Goal: Task Accomplishment & Management: Use online tool/utility

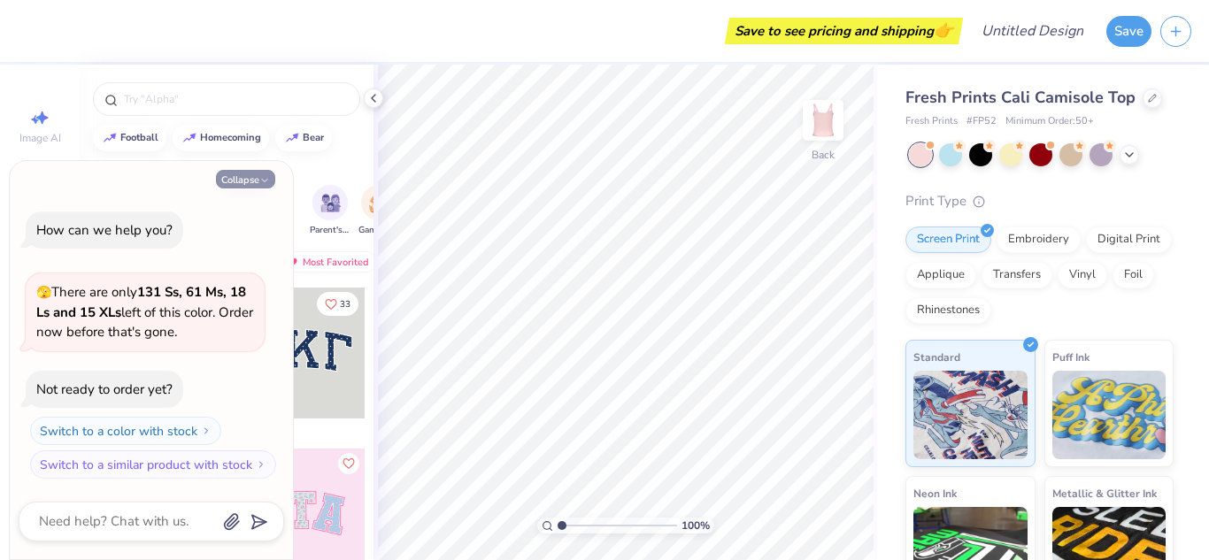
click at [240, 179] on button "Collapse" at bounding box center [245, 179] width 59 height 19
type textarea "x"
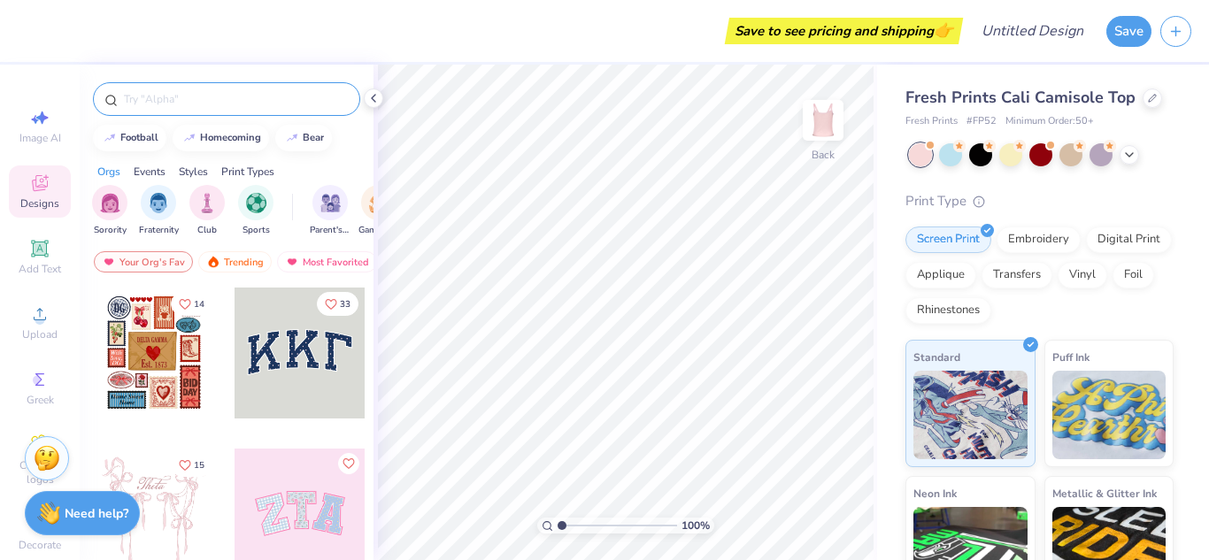
click at [196, 94] on input "text" at bounding box center [235, 99] width 227 height 18
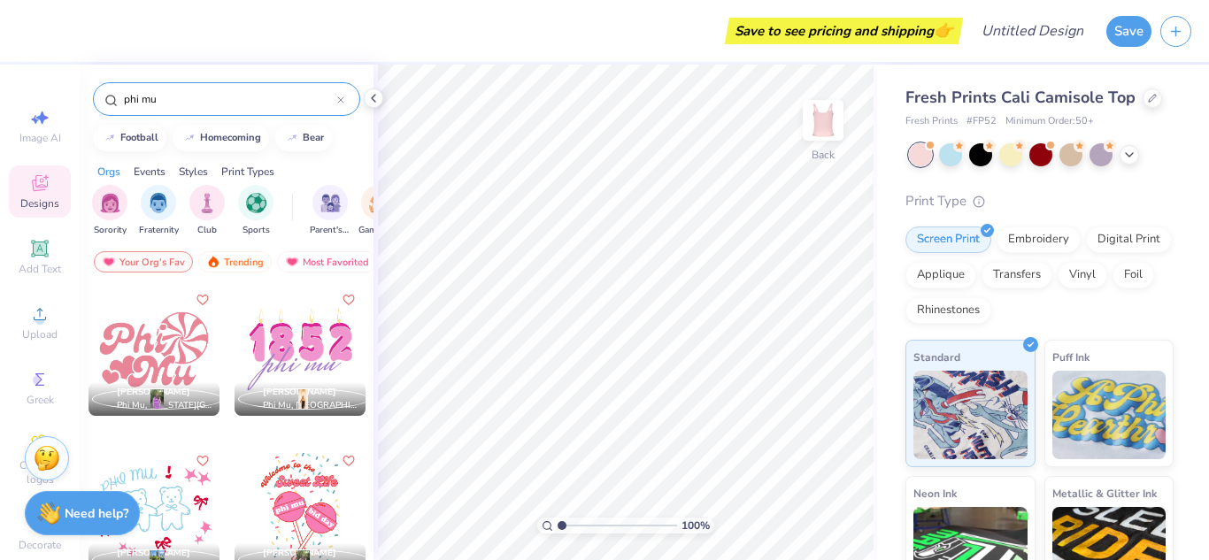
scroll to position [963, 0]
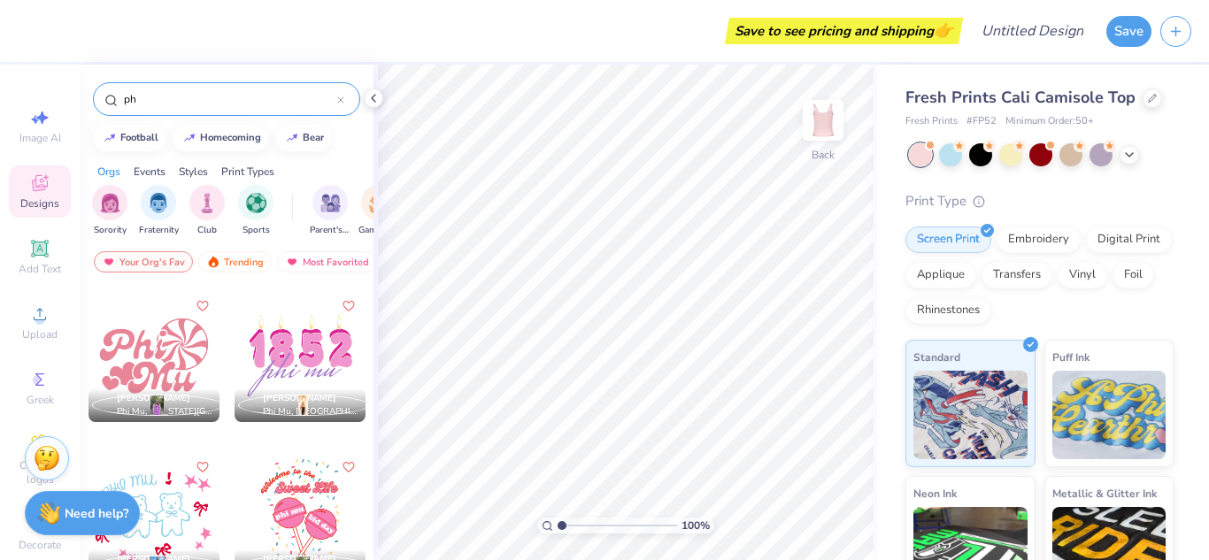
type input "p"
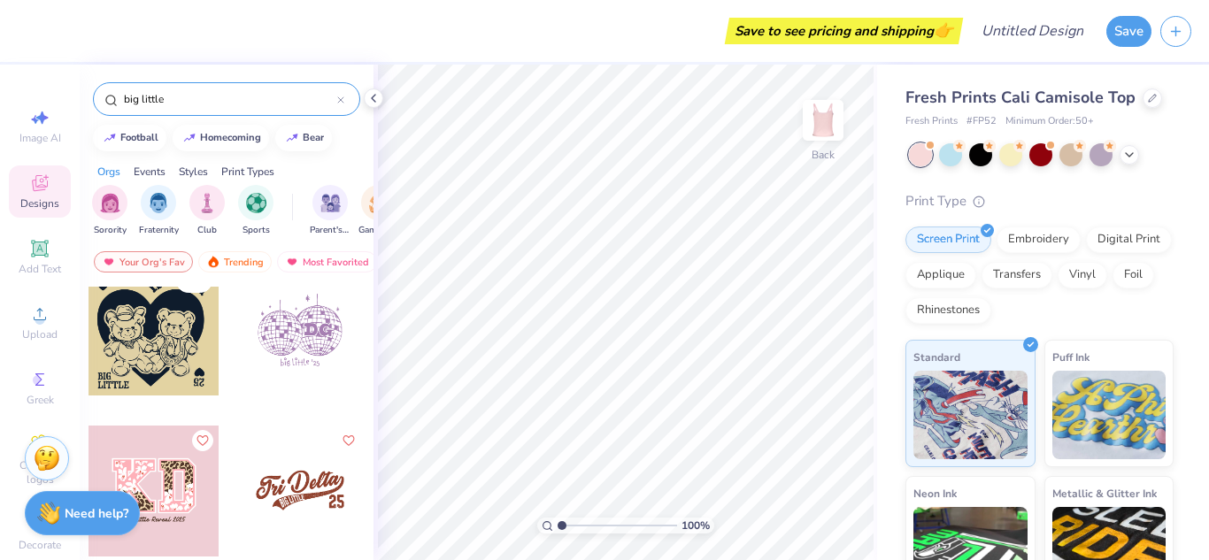
scroll to position [351, 0]
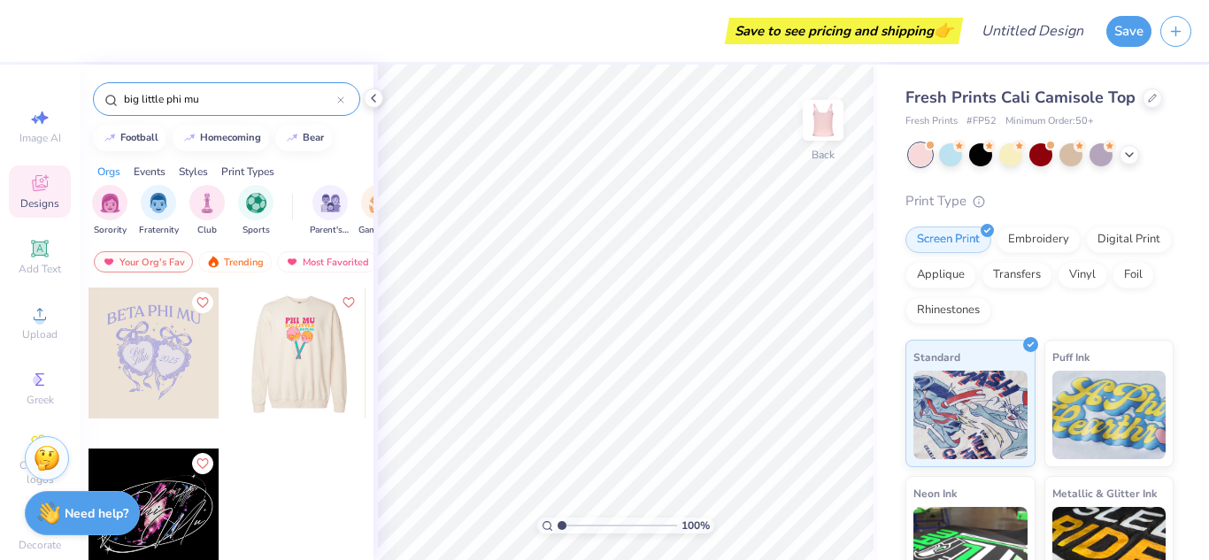
type input "big little phi mu"
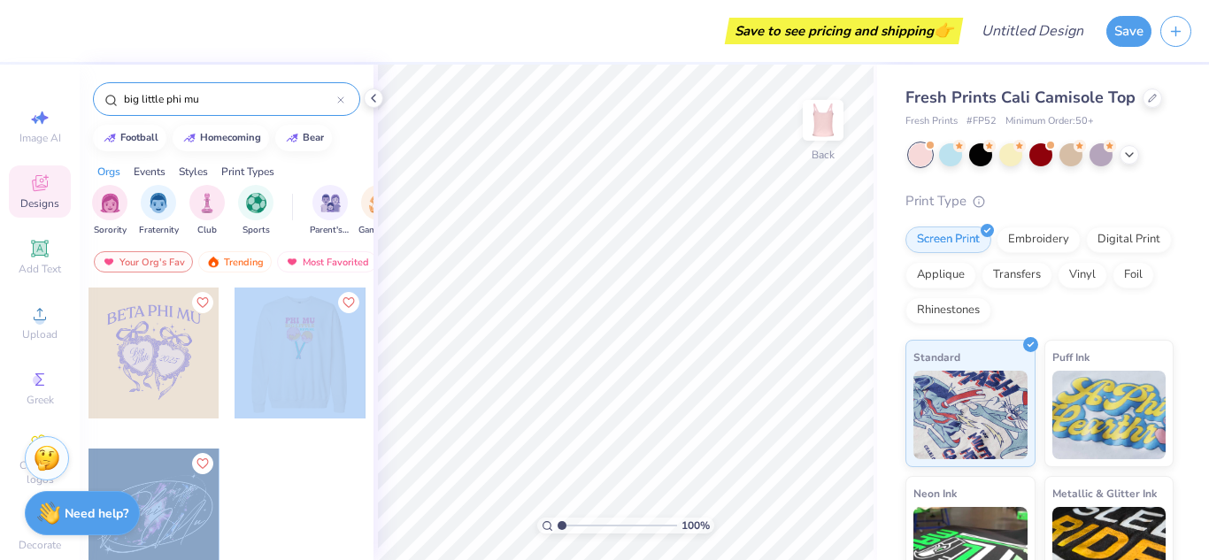
click at [665, 337] on div "Save to see pricing and shipping 👉 Design Title Save Image AI Designs Add Text …" at bounding box center [604, 280] width 1209 height 560
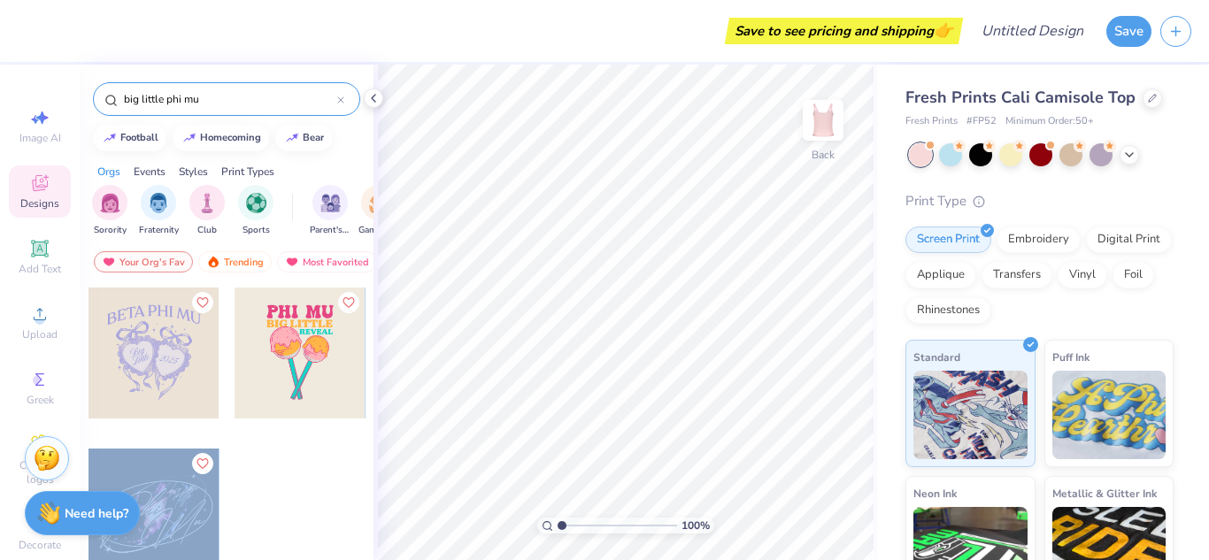
click at [324, 348] on div at bounding box center [300, 353] width 131 height 131
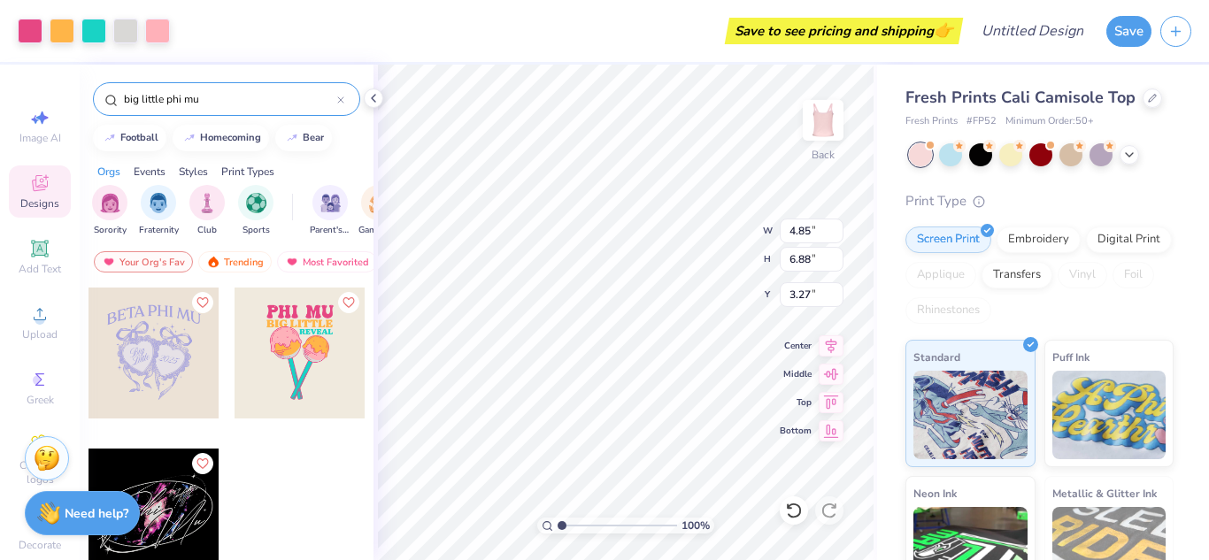
type input "3.27"
type input "6.04"
type input "8.57"
type input "1.58"
click at [1083, 381] on img at bounding box center [1110, 412] width 114 height 89
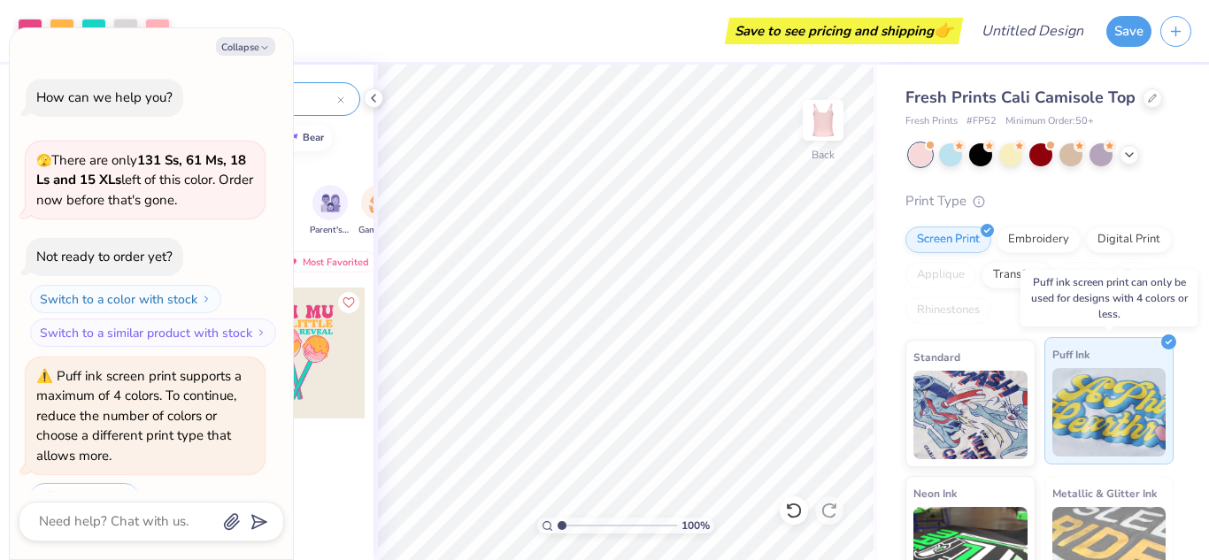
scroll to position [43, 0]
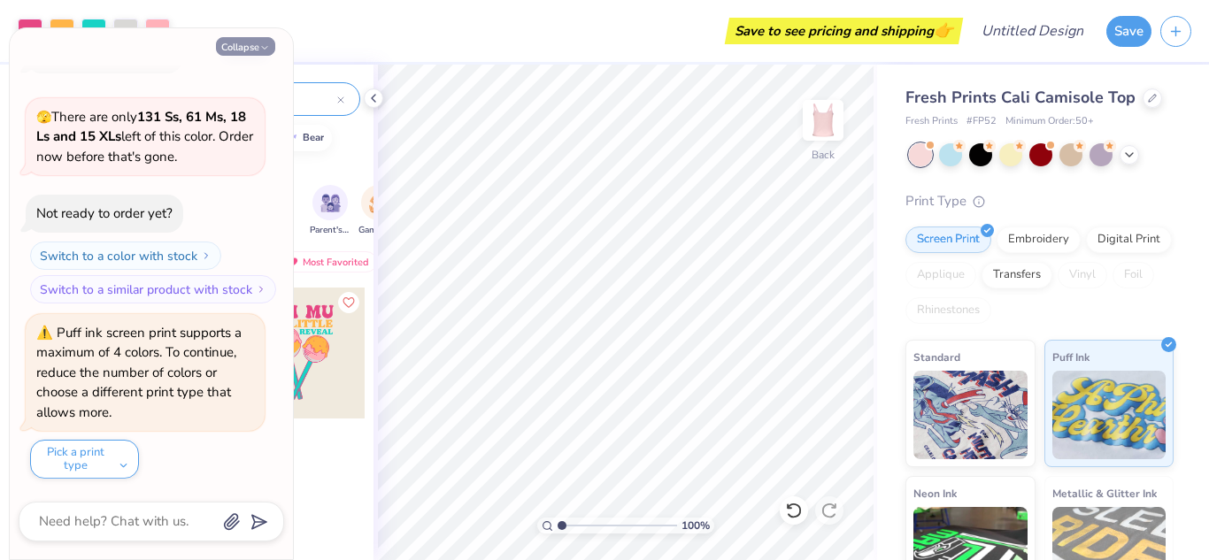
click at [242, 50] on button "Collapse" at bounding box center [245, 46] width 59 height 19
type textarea "x"
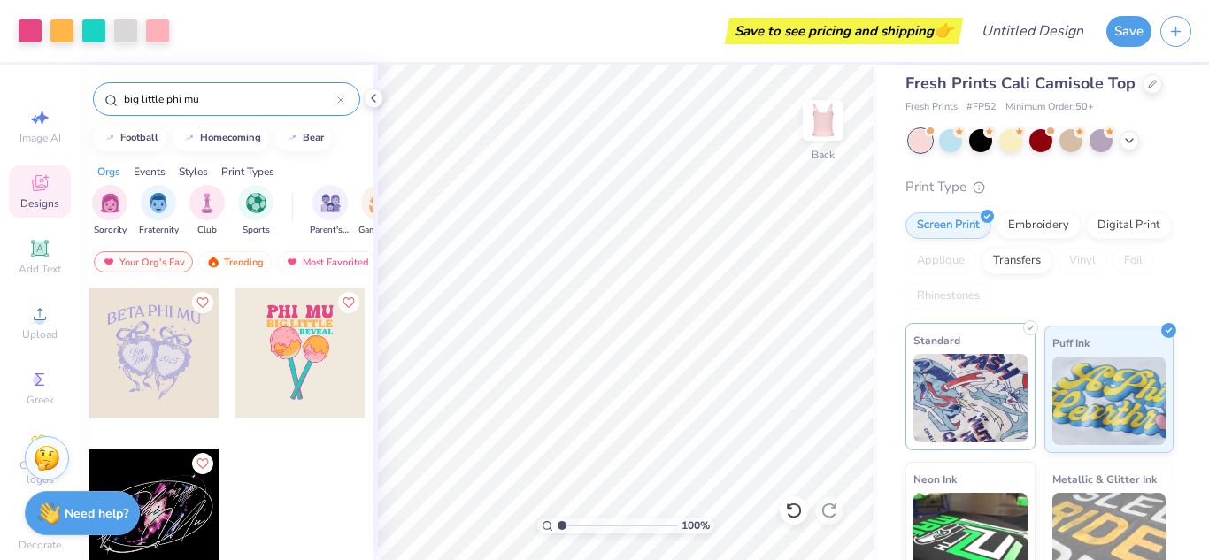
scroll to position [0, 0]
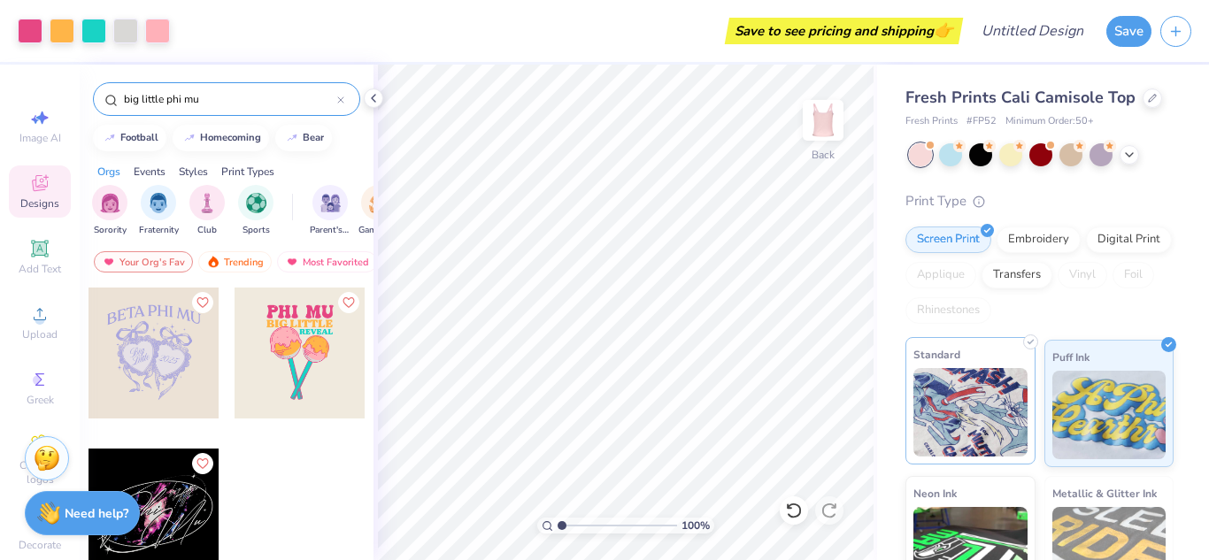
click at [983, 380] on img at bounding box center [971, 412] width 114 height 89
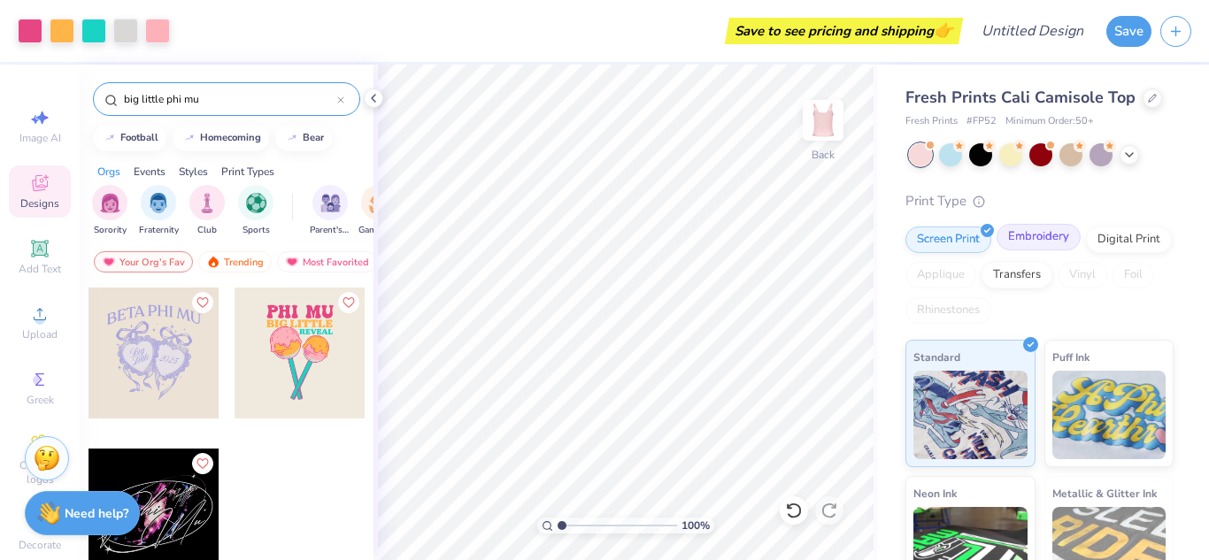
click at [1038, 234] on div "Embroidery" at bounding box center [1039, 237] width 84 height 27
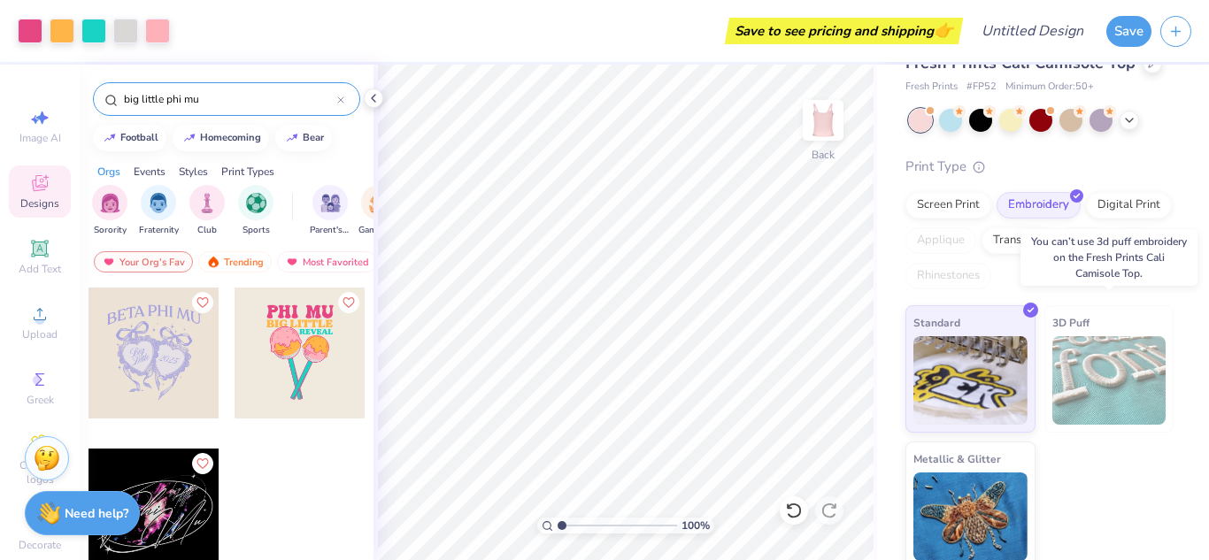
scroll to position [43, 0]
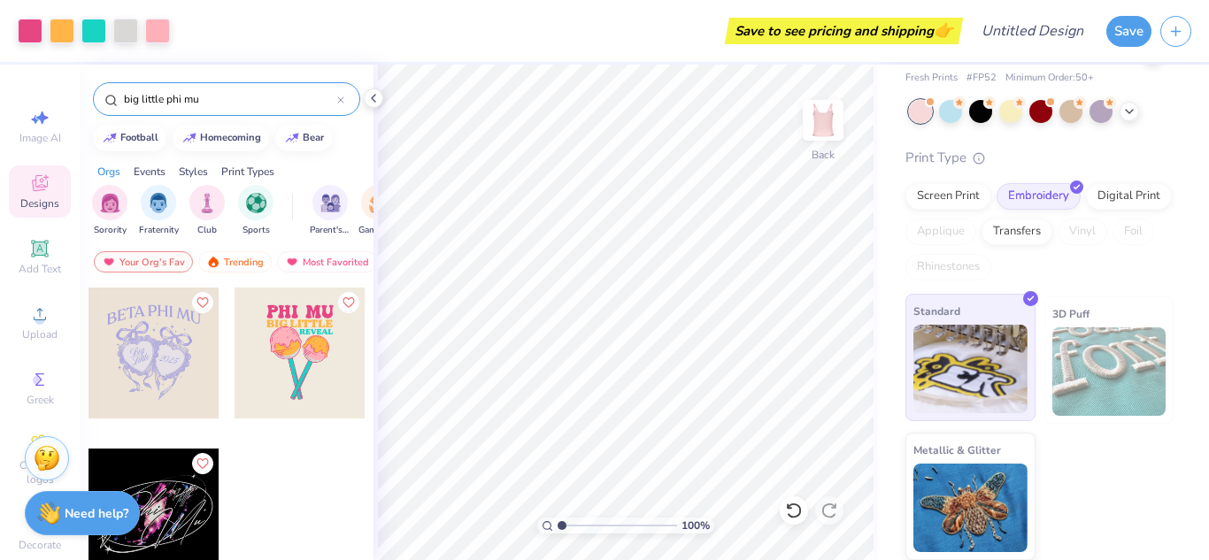
click at [991, 382] on img at bounding box center [971, 369] width 114 height 89
click at [207, 106] on input "big little phi mu" at bounding box center [229, 99] width 215 height 18
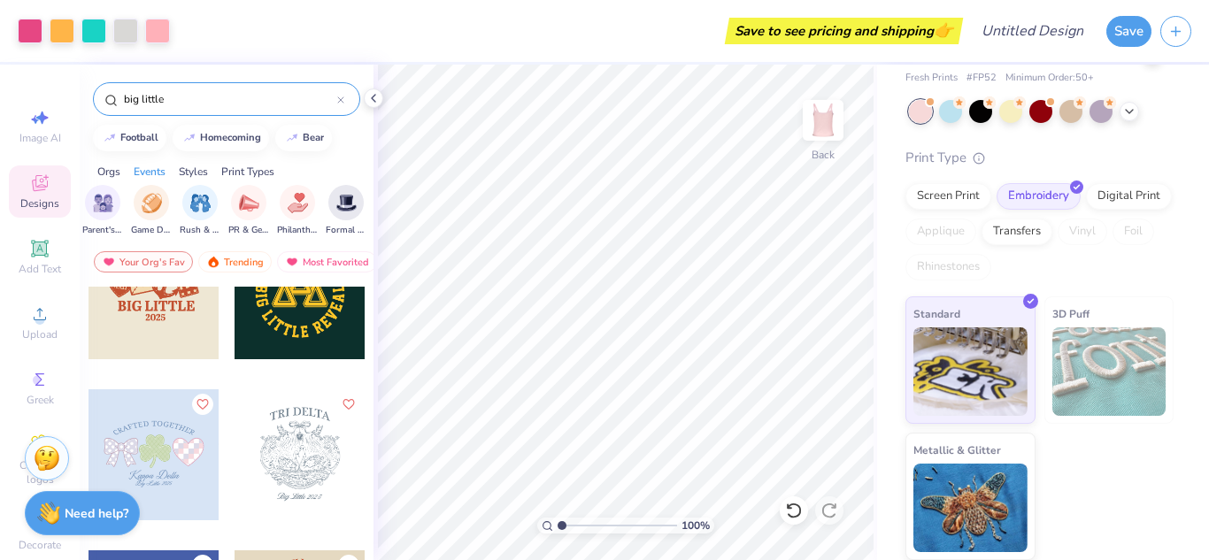
scroll to position [0, 228]
type input "big little"
click at [201, 212] on div "filter for Rush & Bid" at bounding box center [198, 200] width 35 height 35
click at [341, 99] on icon at bounding box center [340, 99] width 5 height 5
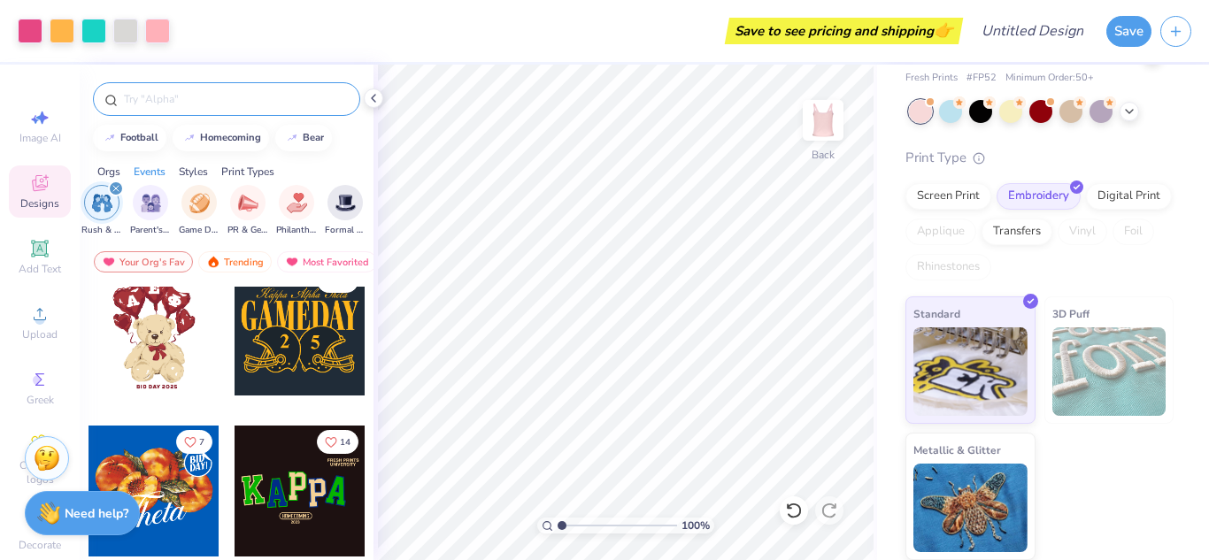
scroll to position [367, 0]
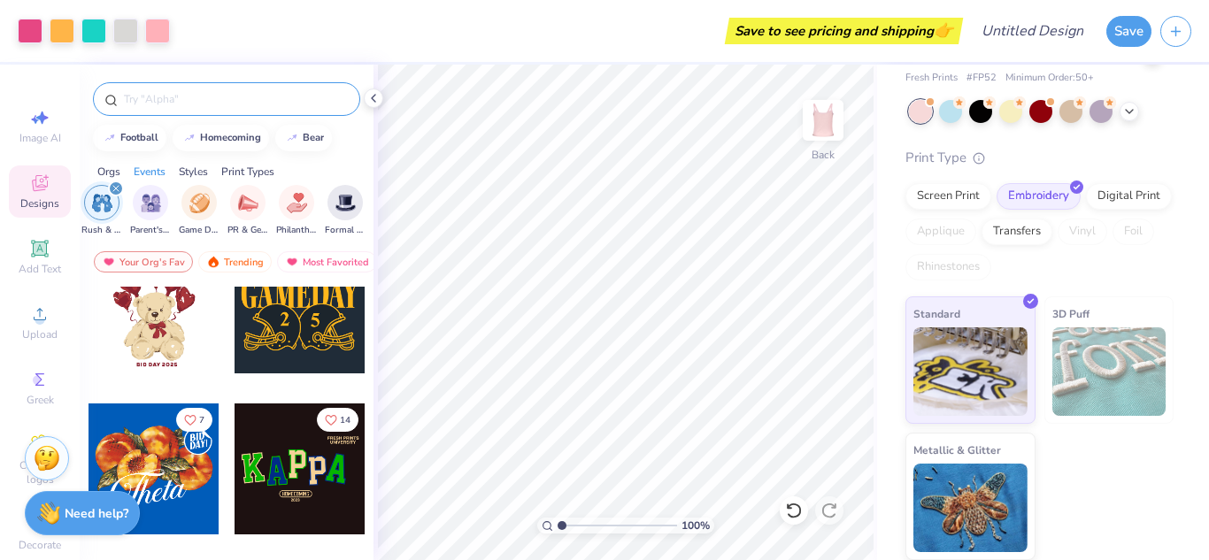
click at [174, 94] on input "text" at bounding box center [235, 99] width 227 height 18
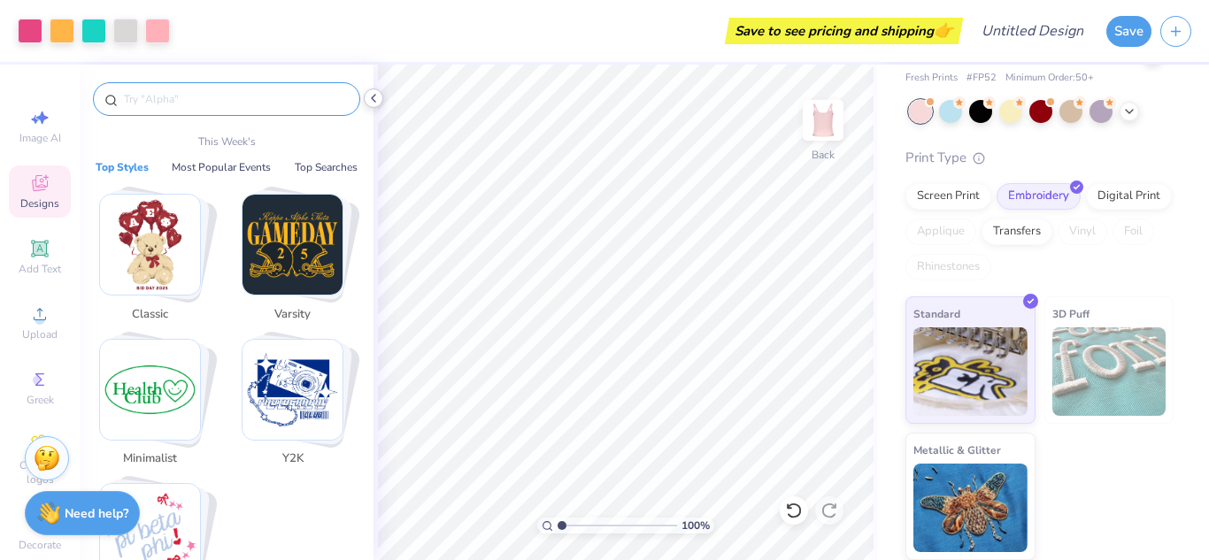
click at [370, 101] on icon at bounding box center [373, 98] width 14 height 14
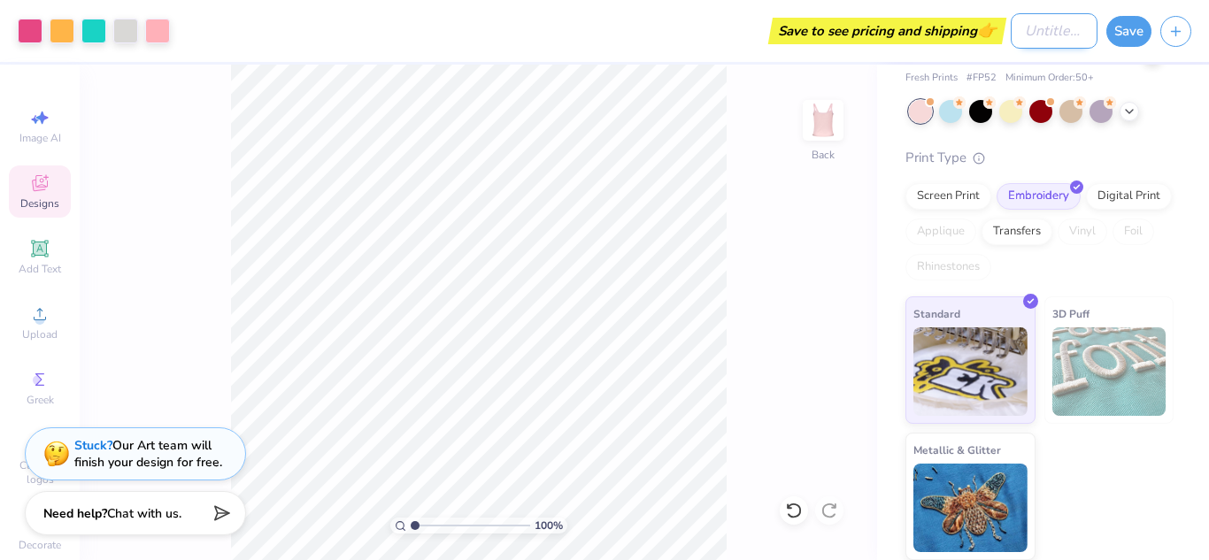
click at [1083, 27] on input "Design Title" at bounding box center [1054, 30] width 87 height 35
type input "big little"
click at [1114, 39] on button "Save" at bounding box center [1129, 28] width 45 height 31
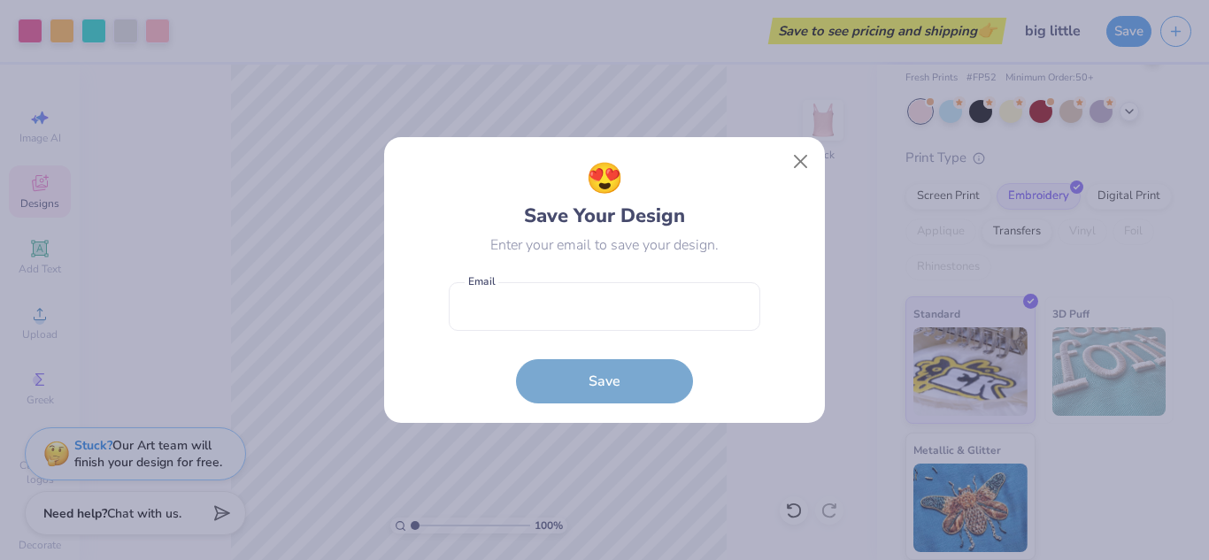
click at [578, 399] on form "Email is a required field Email Save" at bounding box center [605, 339] width 312 height 130
click at [804, 145] on button "Close" at bounding box center [801, 162] width 34 height 34
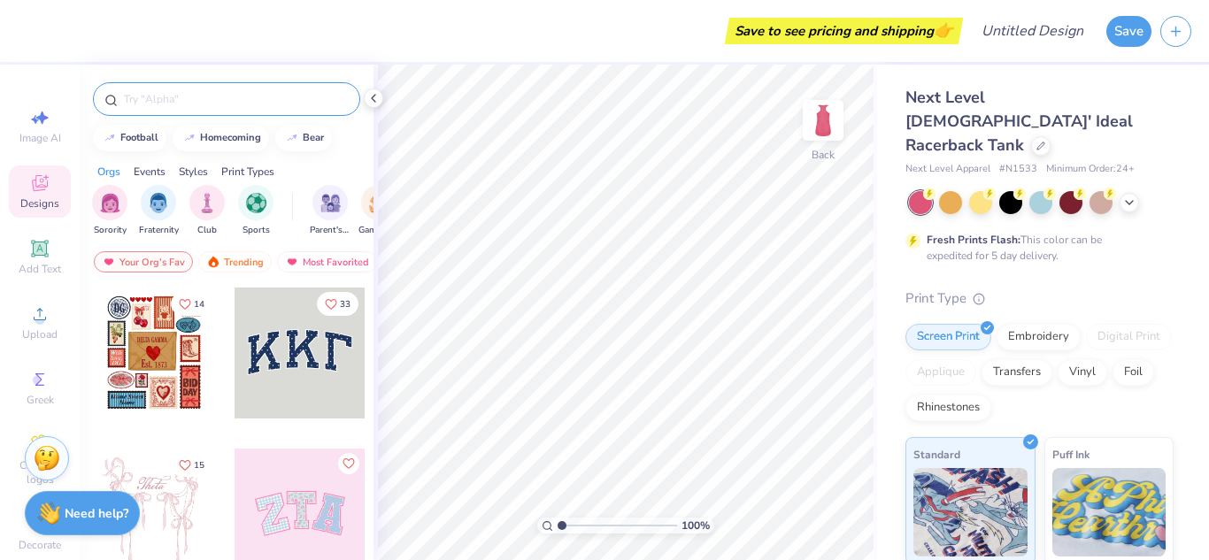
click at [206, 101] on input "text" at bounding box center [235, 99] width 227 height 18
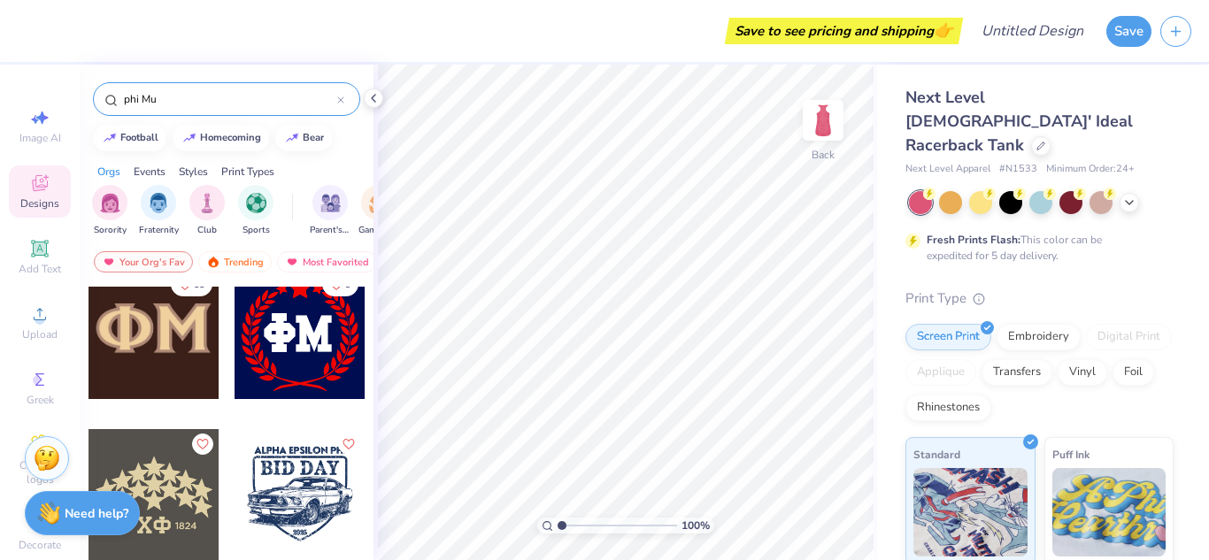
scroll to position [7107, 0]
type input "phi Mu"
drag, startPoint x: 174, startPoint y: 335, endPoint x: 200, endPoint y: 334, distance: 25.7
click at [200, 334] on div at bounding box center [154, 334] width 131 height 131
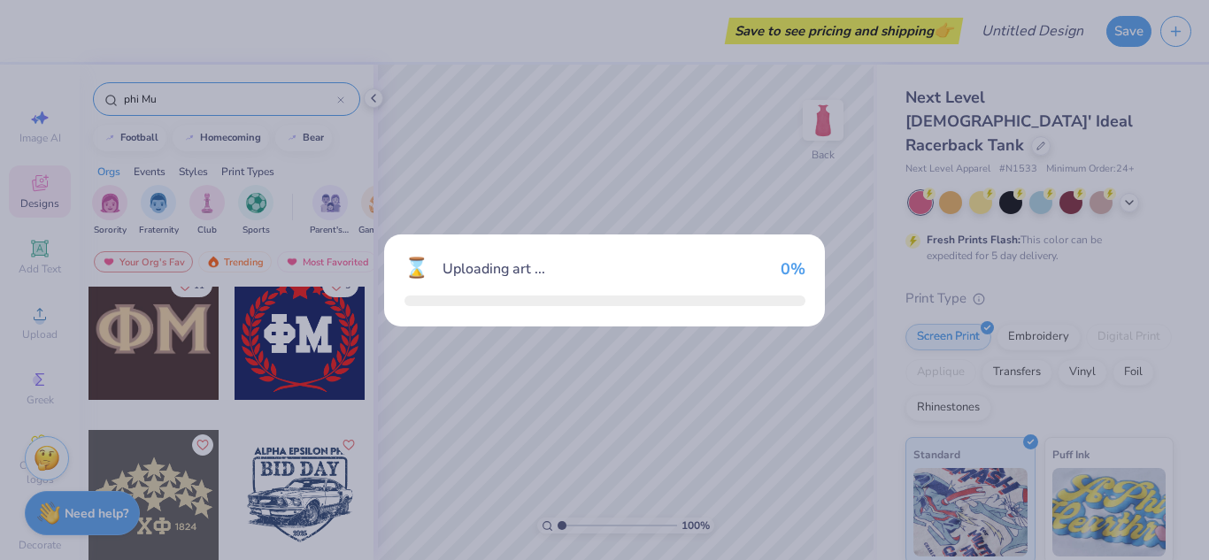
click at [200, 334] on div "⌛ Uploading art ... 0 %" at bounding box center [604, 280] width 1209 height 560
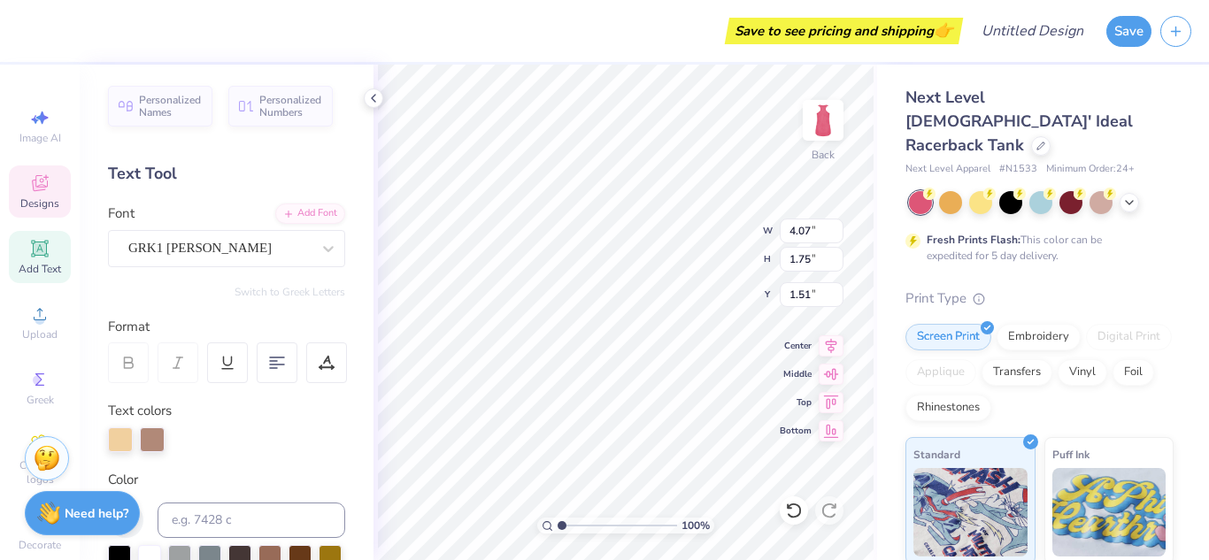
type input "1.51"
type input "7.82"
type input "3.36"
type input "1.32"
click at [116, 442] on div at bounding box center [120, 438] width 25 height 25
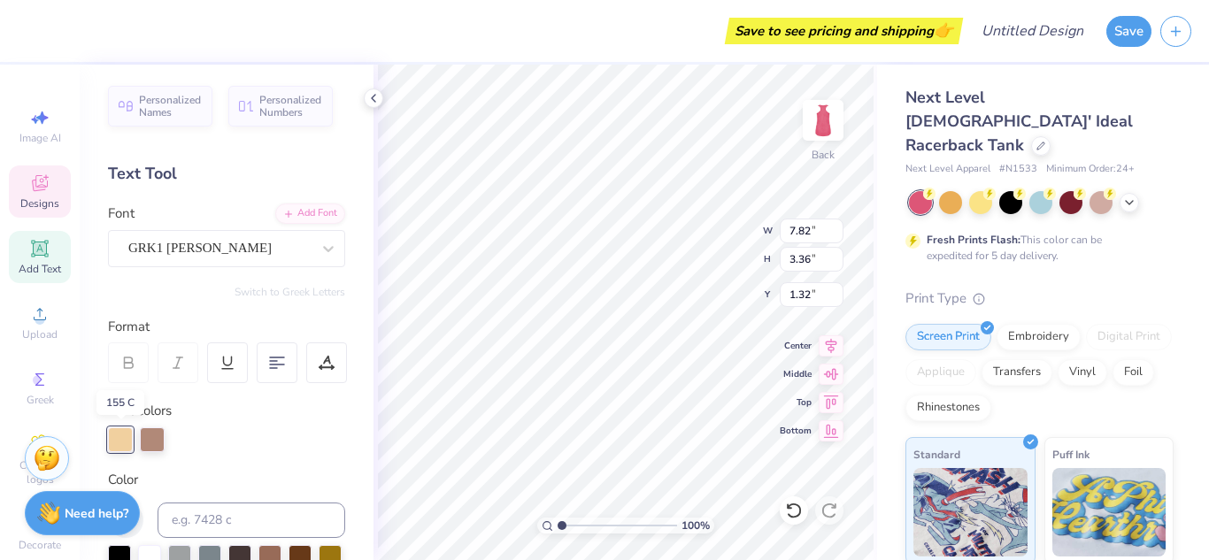
click at [116, 442] on div at bounding box center [120, 440] width 25 height 25
click at [116, 442] on div at bounding box center [120, 438] width 25 height 25
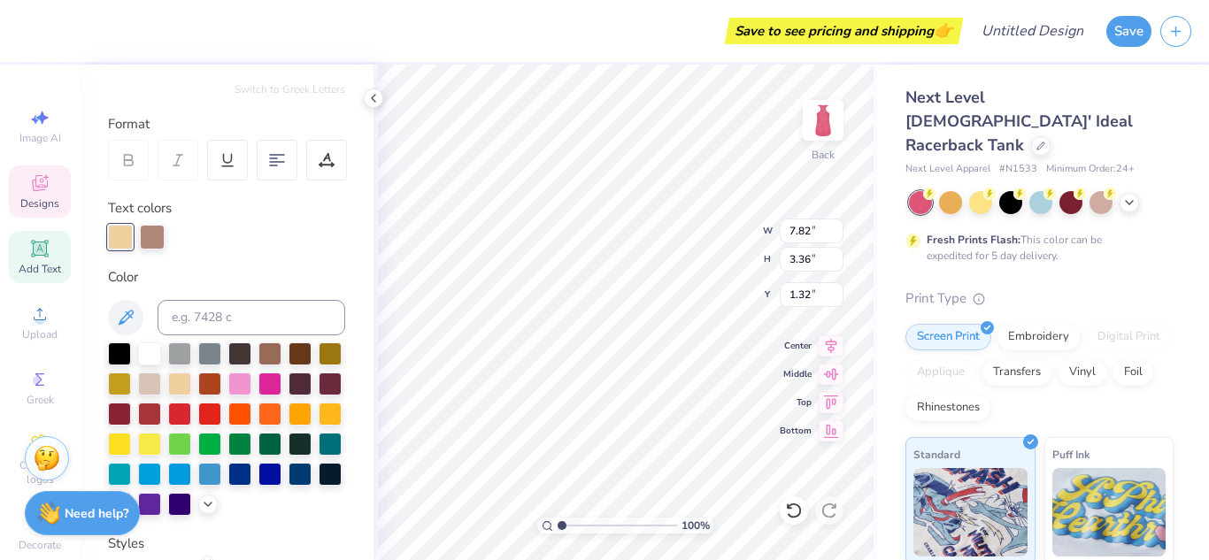
scroll to position [206, 0]
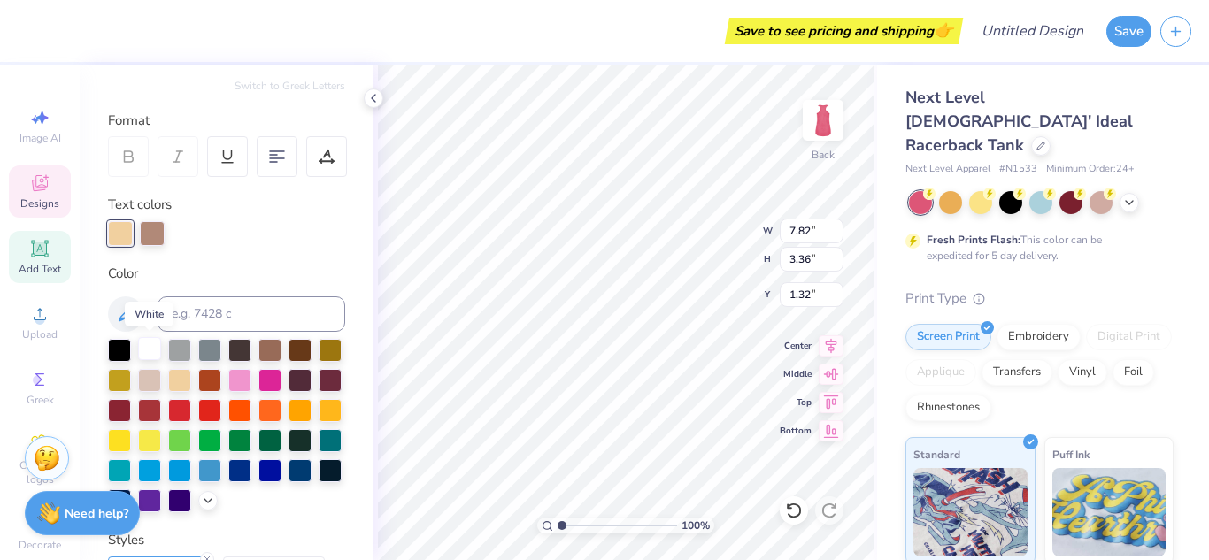
click at [152, 351] on div at bounding box center [149, 348] width 23 height 23
click at [147, 242] on div at bounding box center [152, 232] width 25 height 25
click at [242, 381] on div at bounding box center [239, 378] width 23 height 23
click at [1129, 194] on icon at bounding box center [1129, 201] width 14 height 14
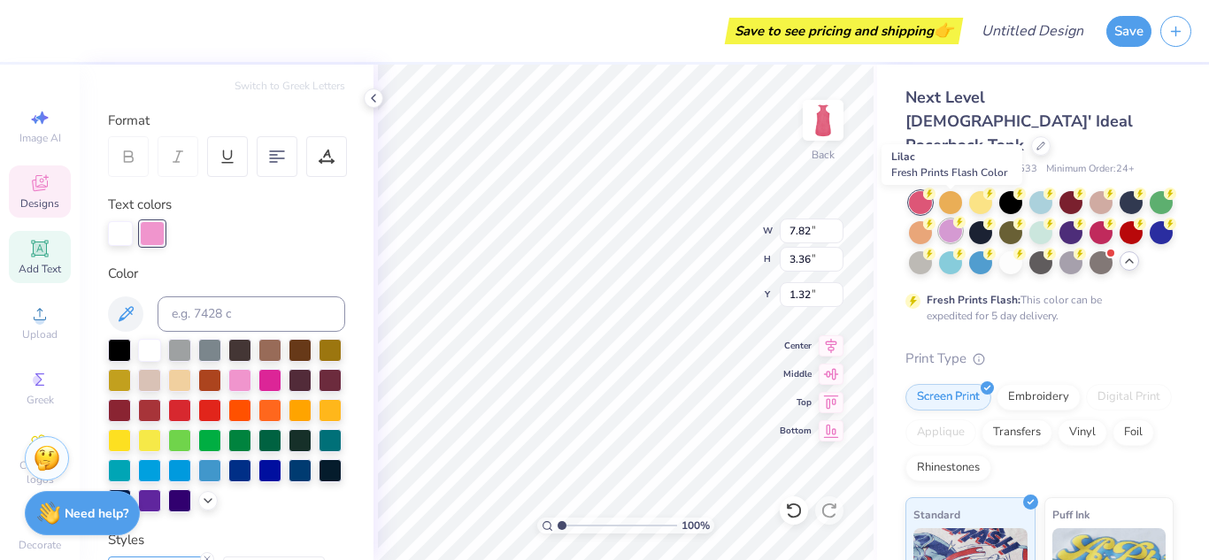
click at [951, 220] on div at bounding box center [950, 231] width 23 height 23
click at [1016, 250] on div at bounding box center [1010, 261] width 23 height 23
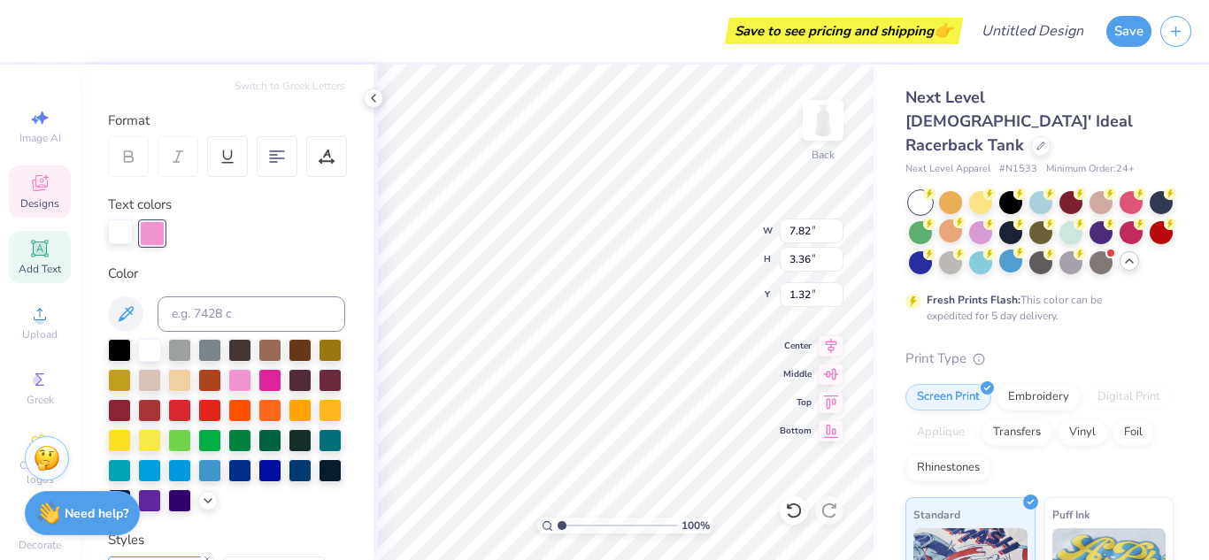
click at [117, 241] on div at bounding box center [120, 232] width 25 height 25
click at [265, 374] on div at bounding box center [269, 378] width 23 height 23
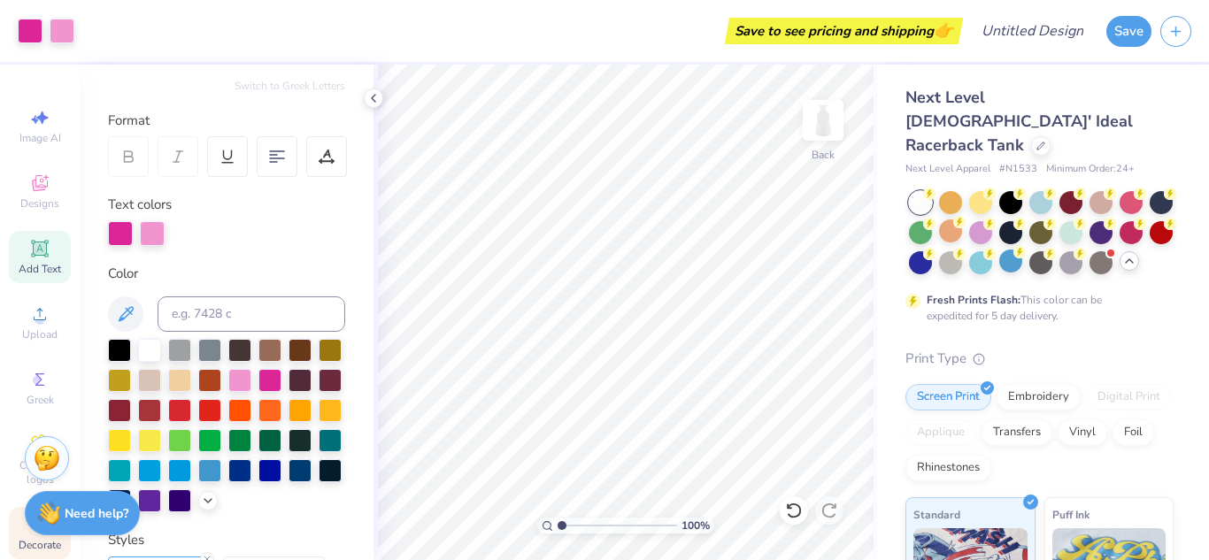
click at [19, 534] on div "Decorate" at bounding box center [40, 533] width 62 height 52
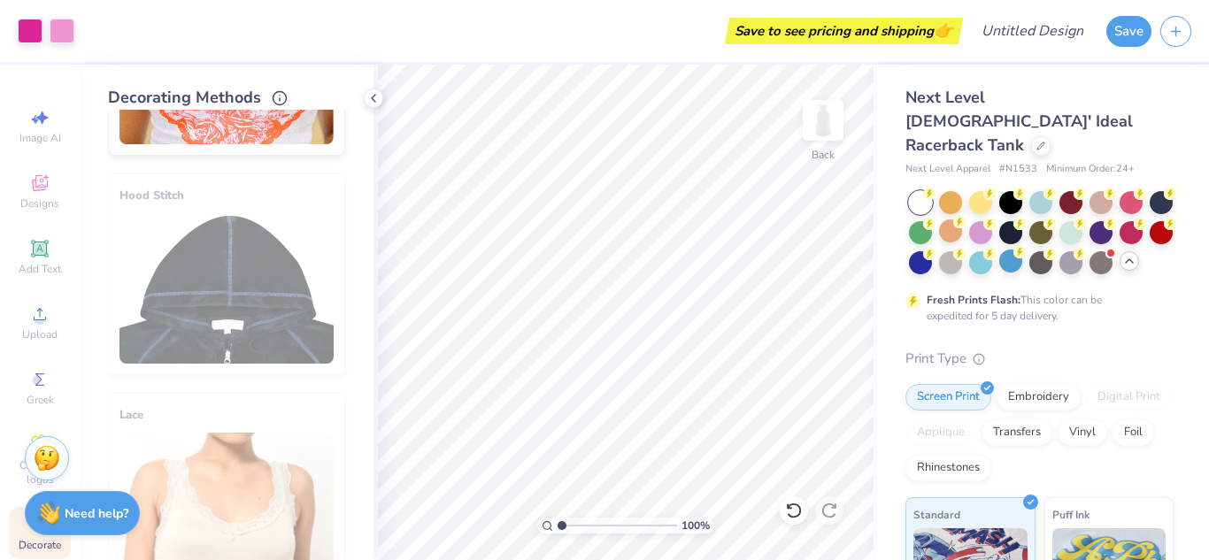
scroll to position [1100, 0]
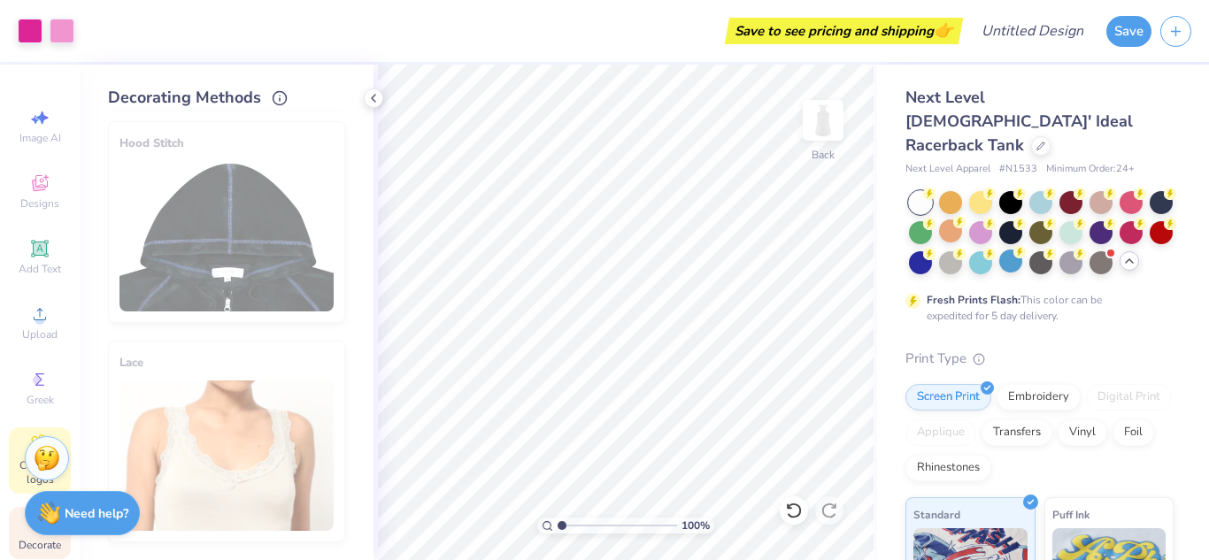
click at [19, 474] on span "Clipart & logos" at bounding box center [40, 473] width 62 height 28
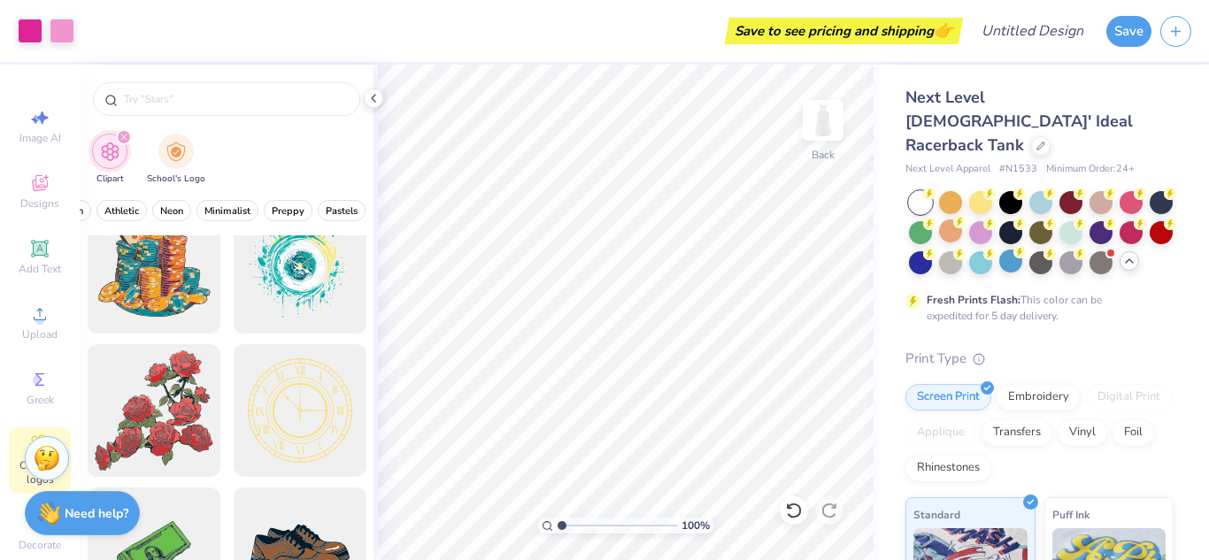
scroll to position [0, 733]
click at [322, 204] on span "Pastels" at bounding box center [321, 210] width 32 height 13
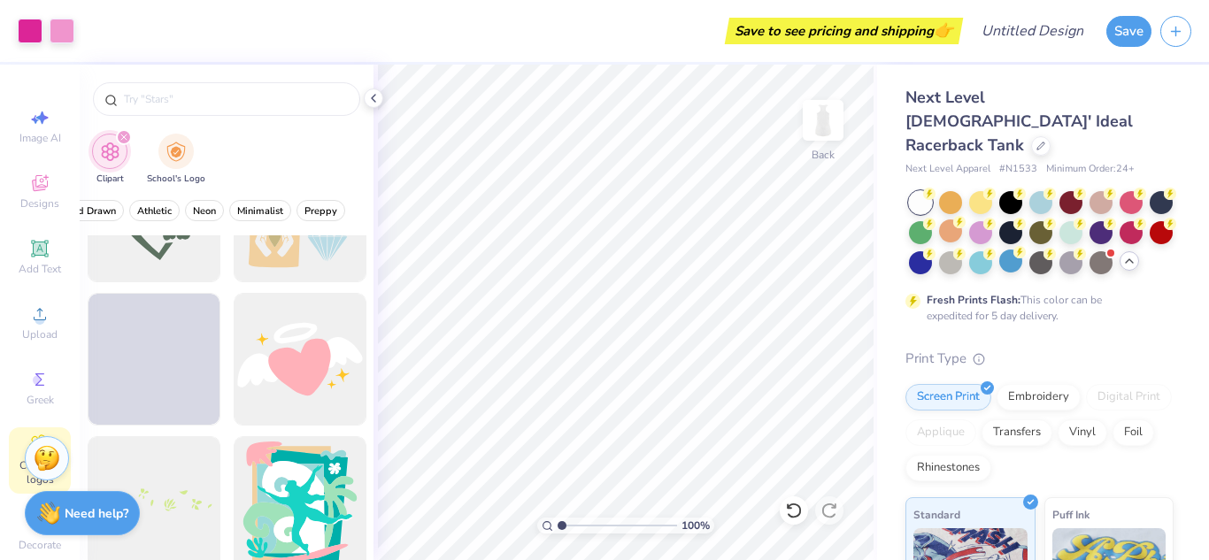
scroll to position [1379, 0]
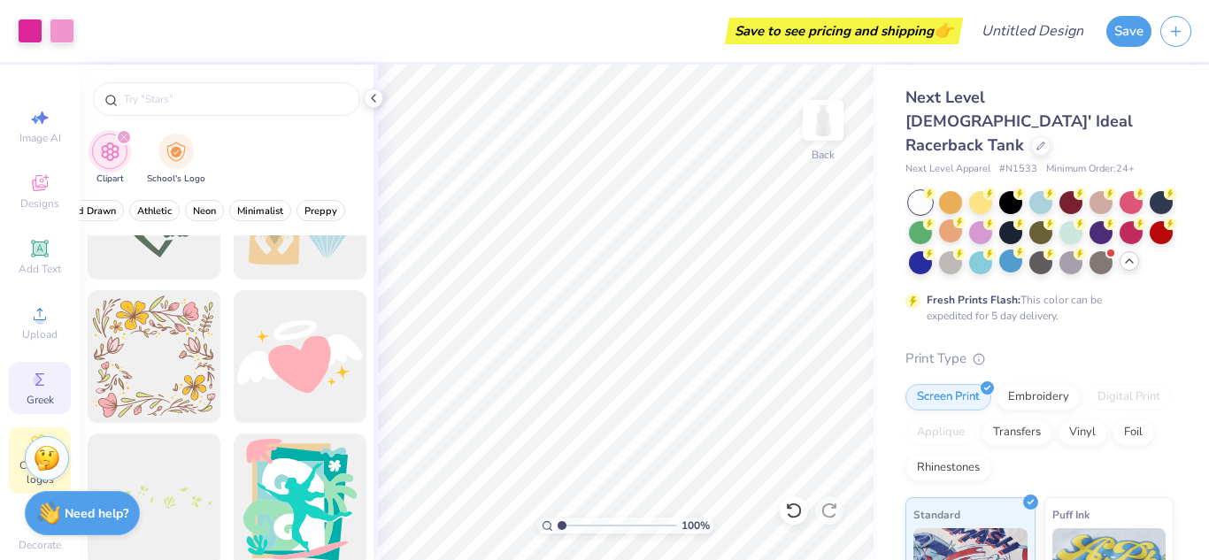
click at [47, 384] on icon at bounding box center [39, 379] width 21 height 21
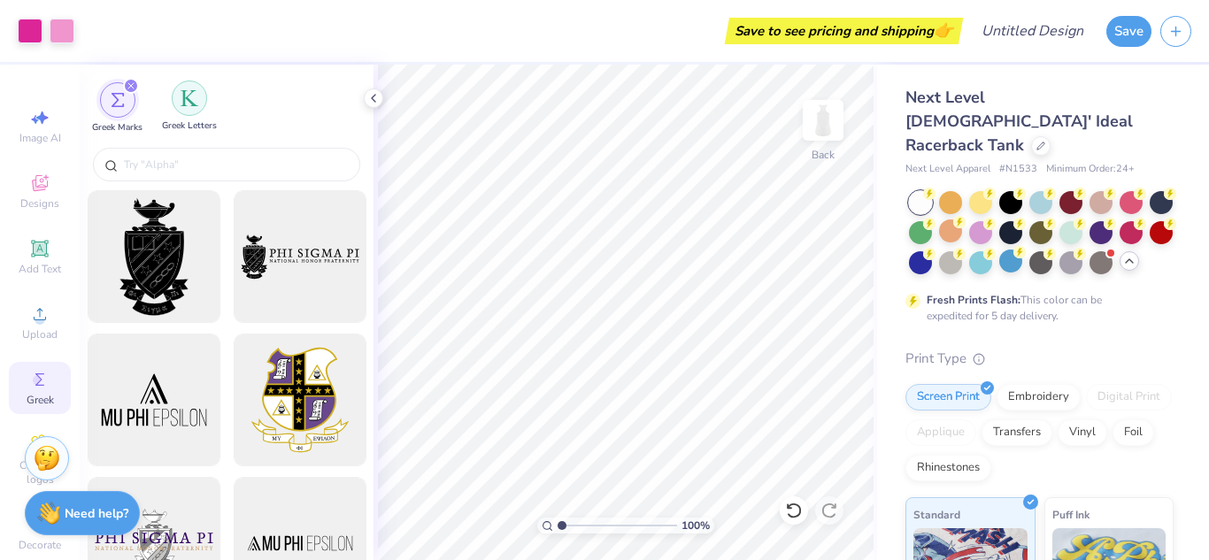
click at [190, 113] on div "filter for Greek Letters" at bounding box center [189, 98] width 35 height 35
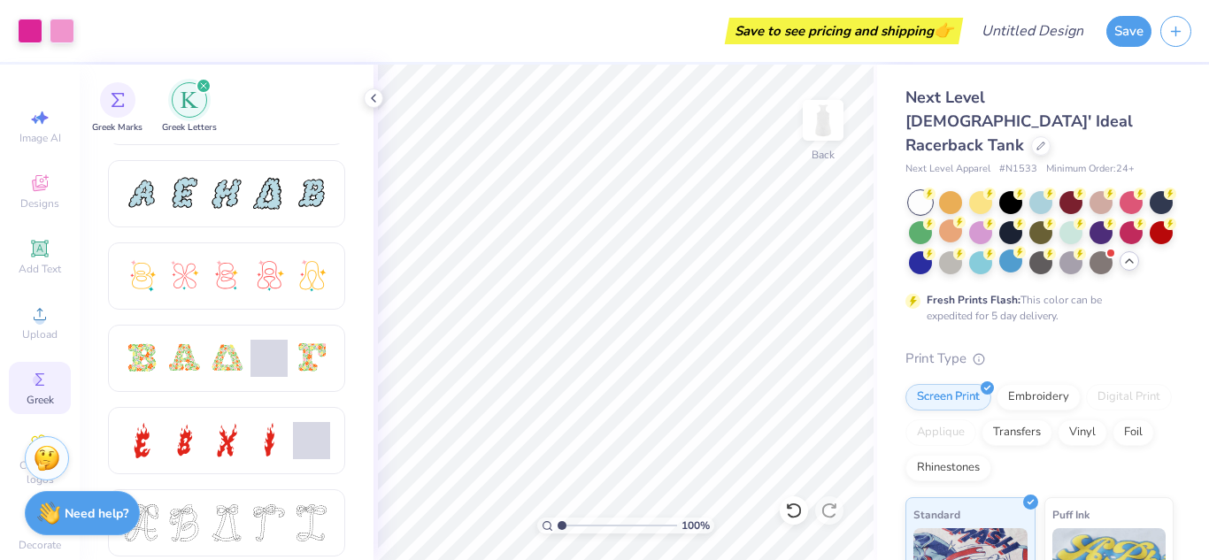
scroll to position [383, 0]
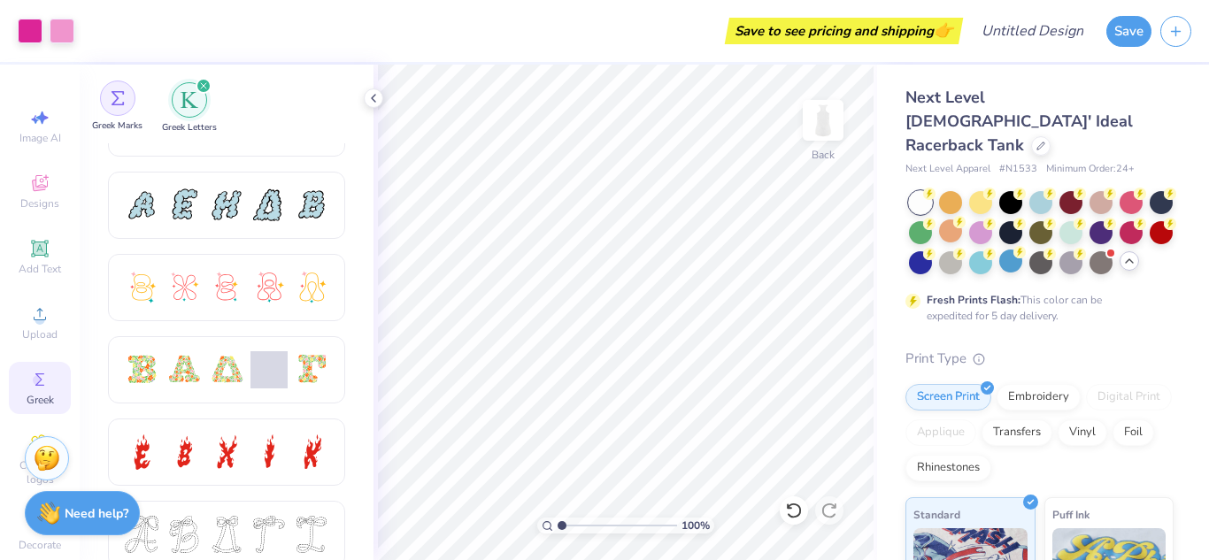
click at [125, 100] on div "filter for Greek Marks" at bounding box center [117, 98] width 35 height 35
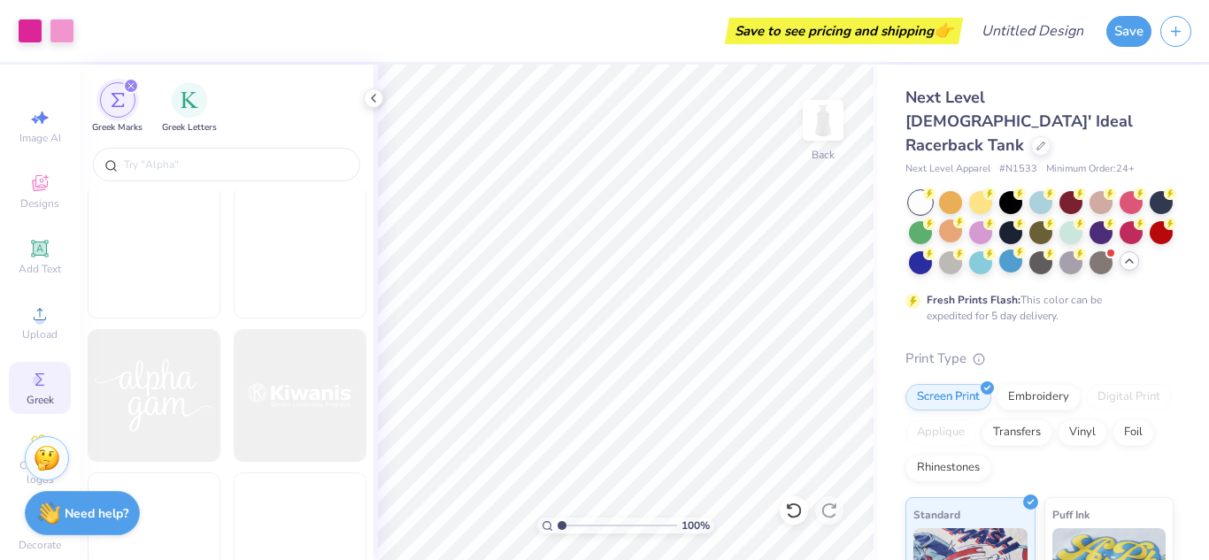
scroll to position [9351, 0]
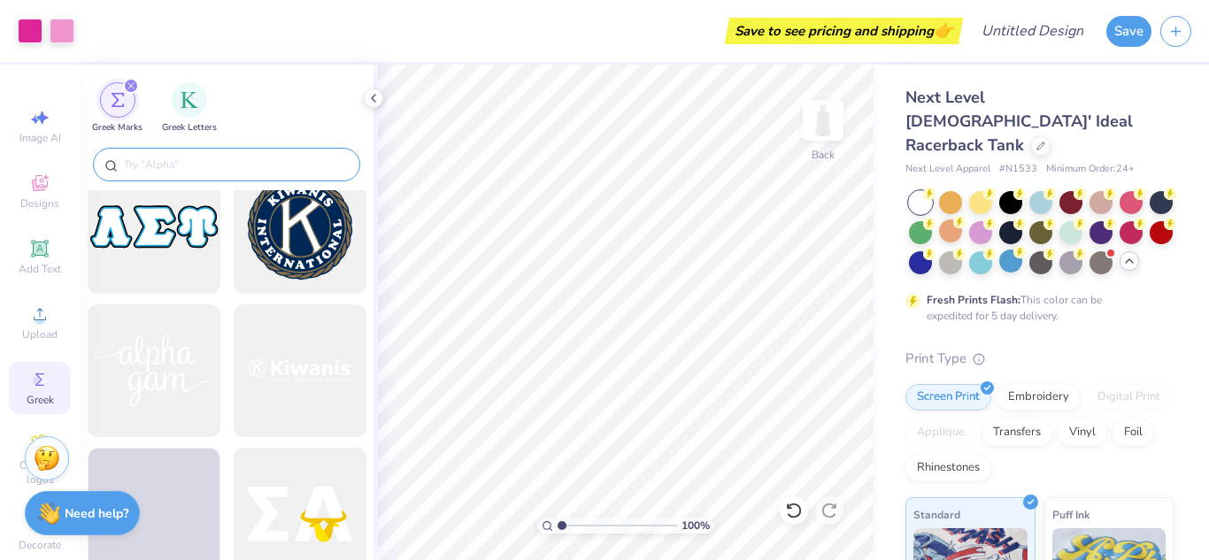
click at [200, 166] on input "text" at bounding box center [235, 165] width 227 height 18
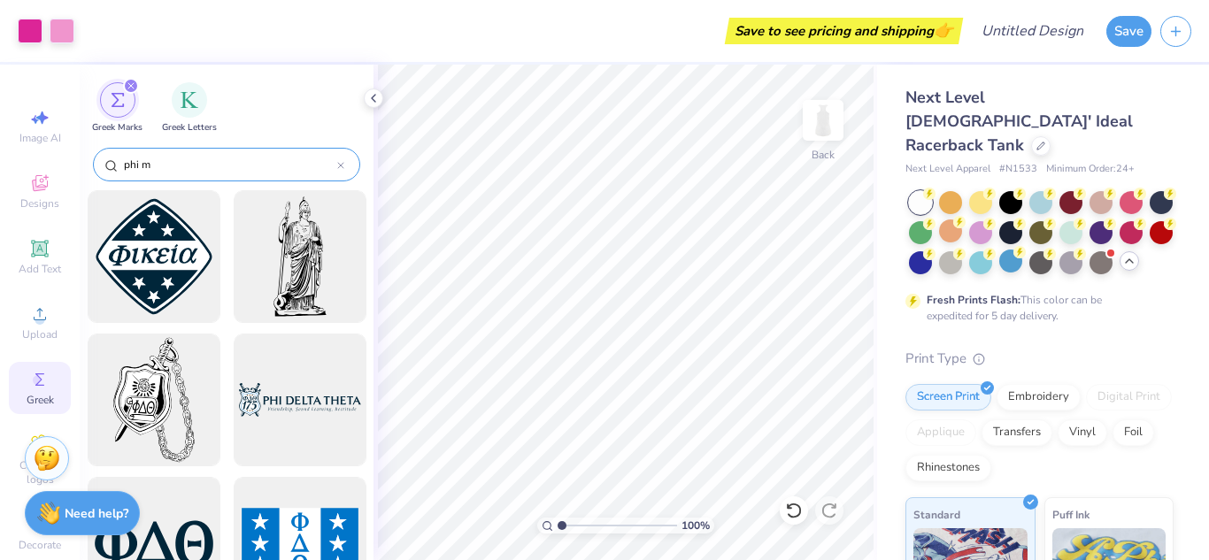
type input "phi mu"
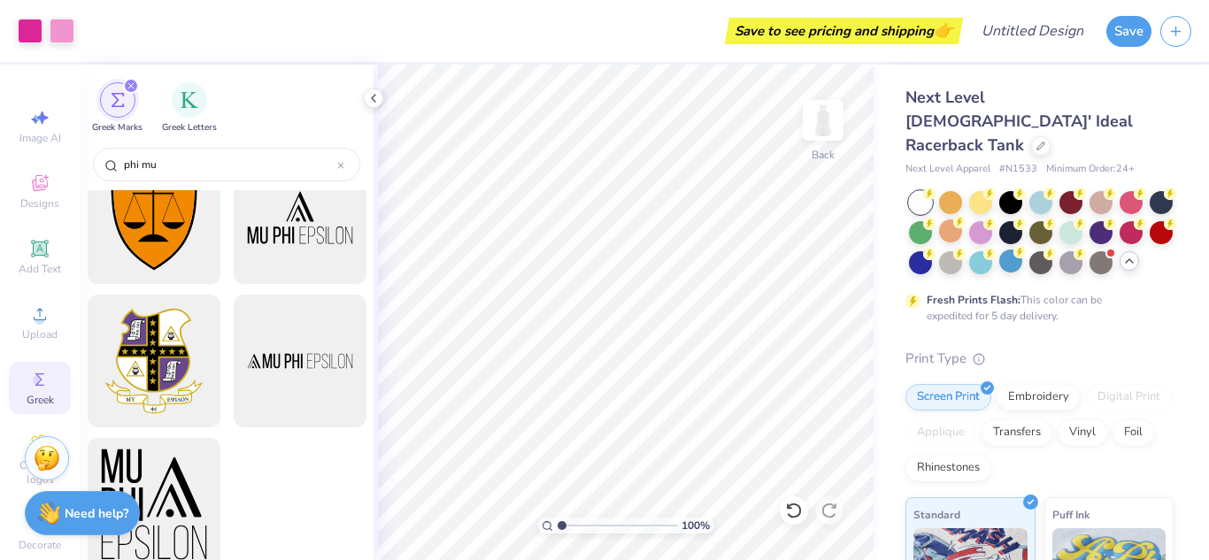
scroll to position [346, 0]
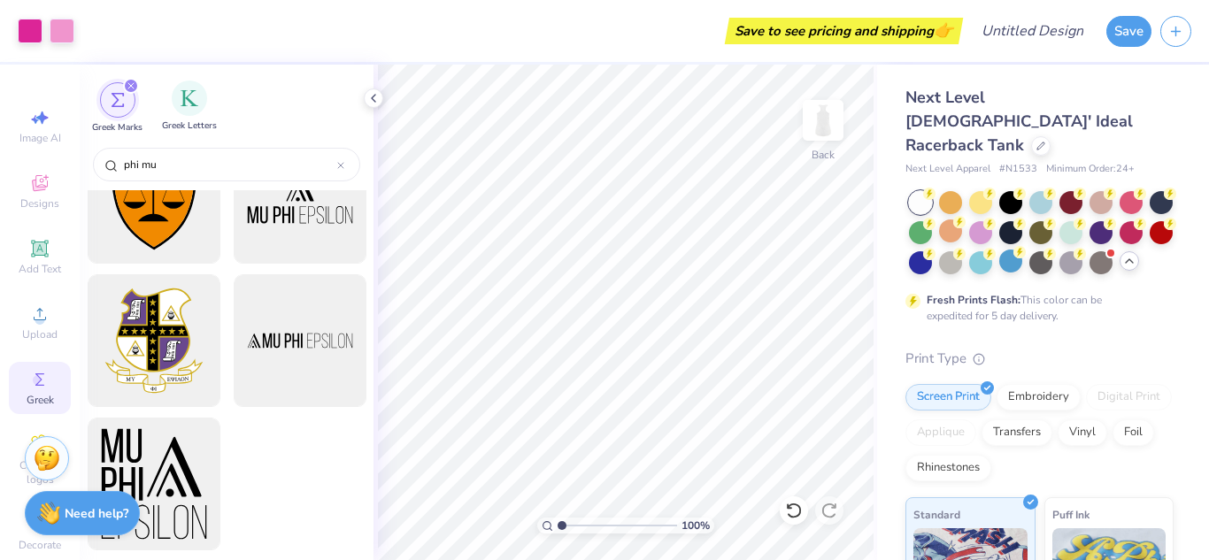
click at [198, 113] on div "Greek Letters" at bounding box center [189, 107] width 55 height 52
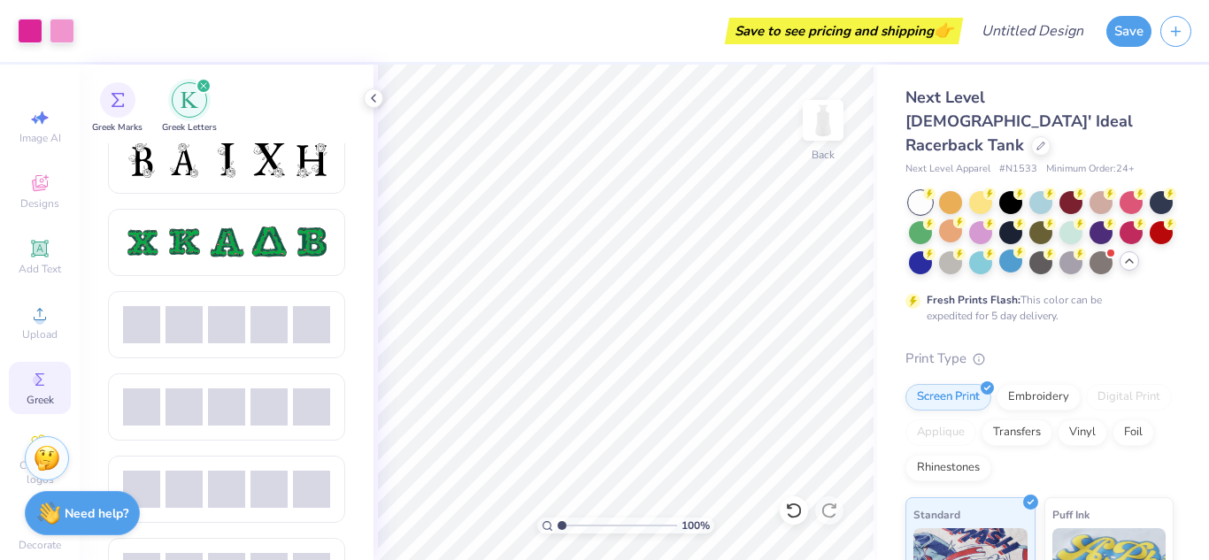
scroll to position [842, 0]
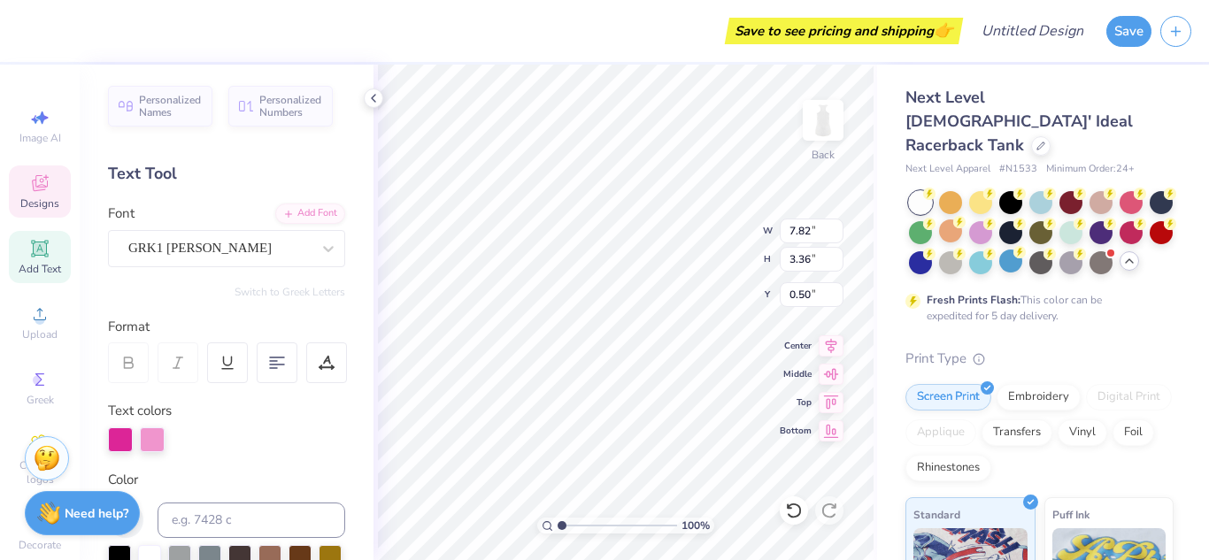
type input "0.50"
type input "11.16"
type input "4.79"
type input "0.86"
